Goal: Task Accomplishment & Management: Use online tool/utility

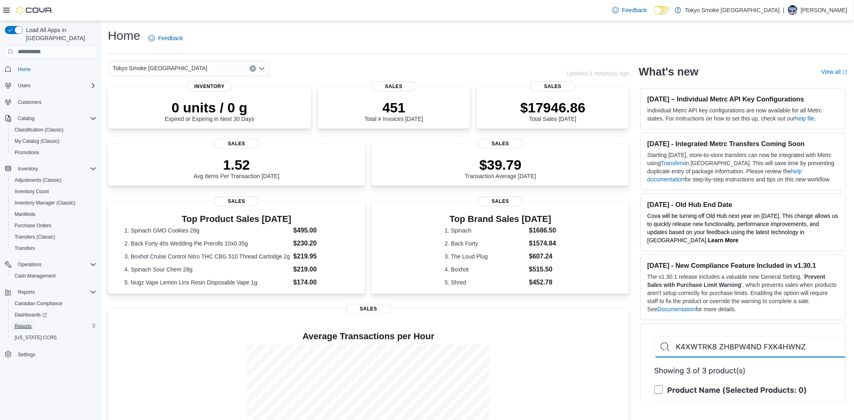
click at [25, 323] on span "Reports" at bounding box center [23, 326] width 17 height 6
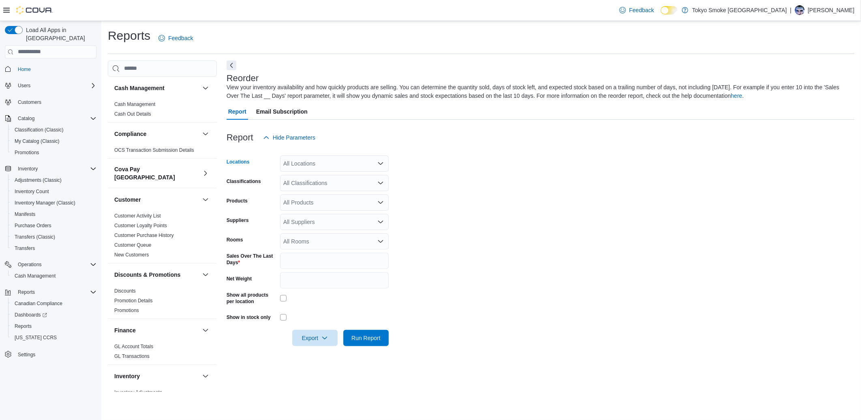
click at [334, 165] on div "All Locations" at bounding box center [334, 163] width 109 height 16
click at [329, 188] on span "[STREET_ADDRESS]" at bounding box center [326, 189] width 56 height 8
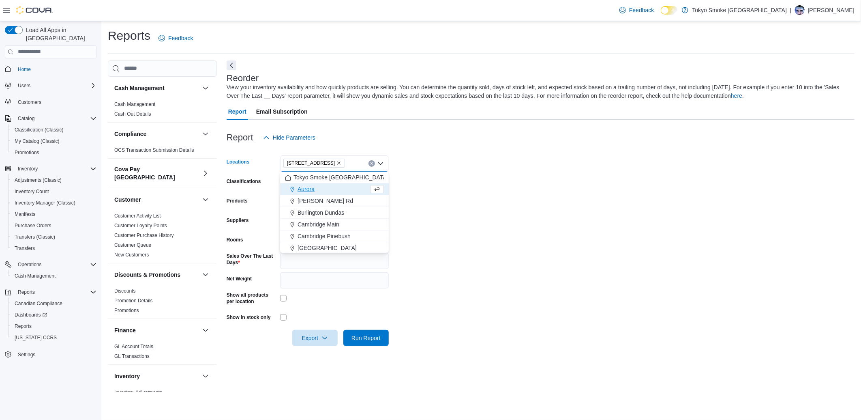
click at [424, 200] on form "Locations [STREET_ADDRESS] Selected. [STREET_ADDRESS] Press Backspace to delete…" at bounding box center [541, 246] width 628 height 200
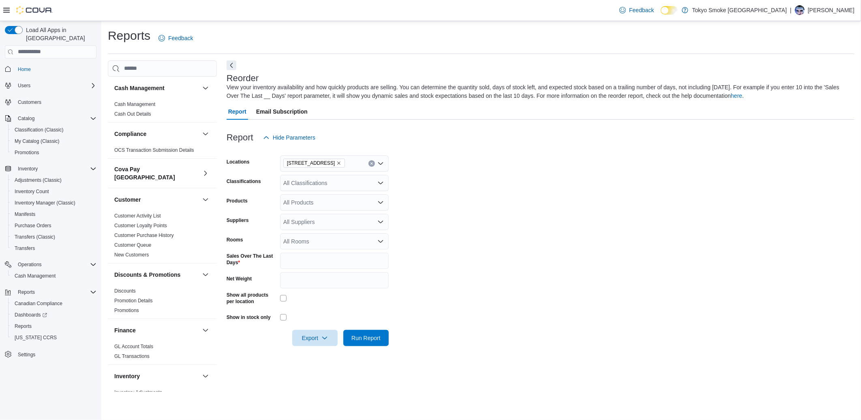
click at [352, 181] on div "All Classifications" at bounding box center [334, 183] width 109 height 16
click at [341, 207] on div "Cannabis" at bounding box center [334, 208] width 99 height 8
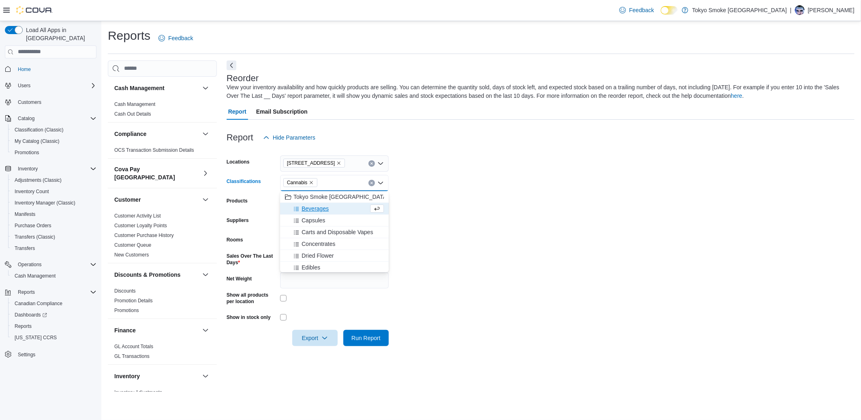
click at [462, 231] on form "Locations [STREET_ADDRESS] Selected. Cannabis. Press Backspace to delete Cannab…" at bounding box center [541, 246] width 628 height 200
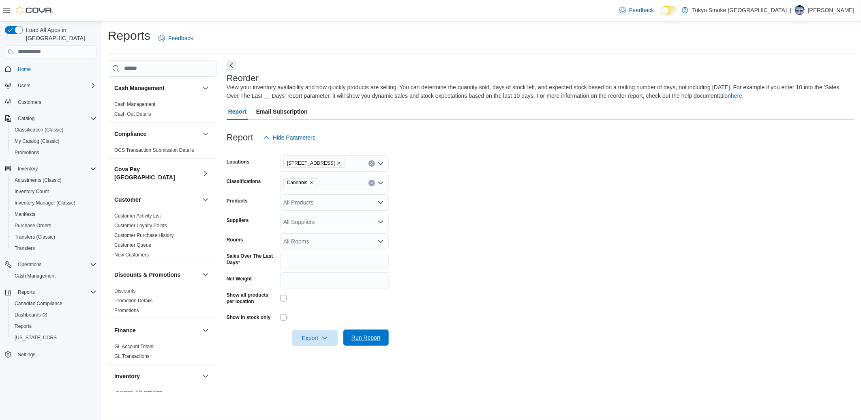
click at [361, 338] on span "Run Report" at bounding box center [366, 337] width 29 height 8
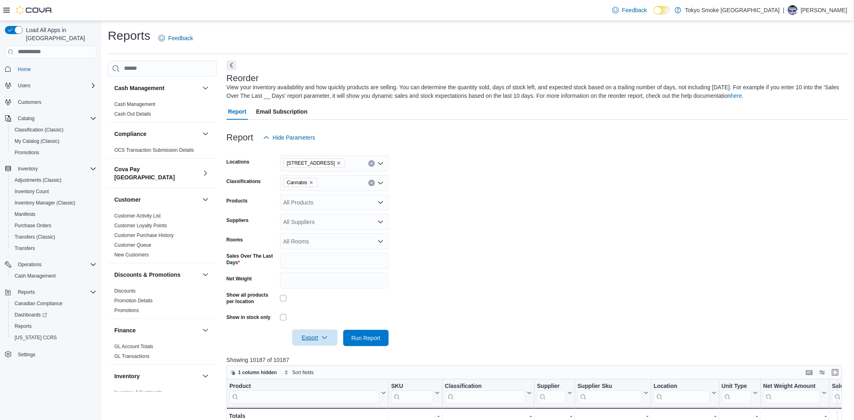
click at [305, 337] on span "Export" at bounding box center [315, 337] width 36 height 16
click at [311, 356] on span "Export to Excel" at bounding box center [316, 354] width 36 height 6
